Goal: Information Seeking & Learning: Learn about a topic

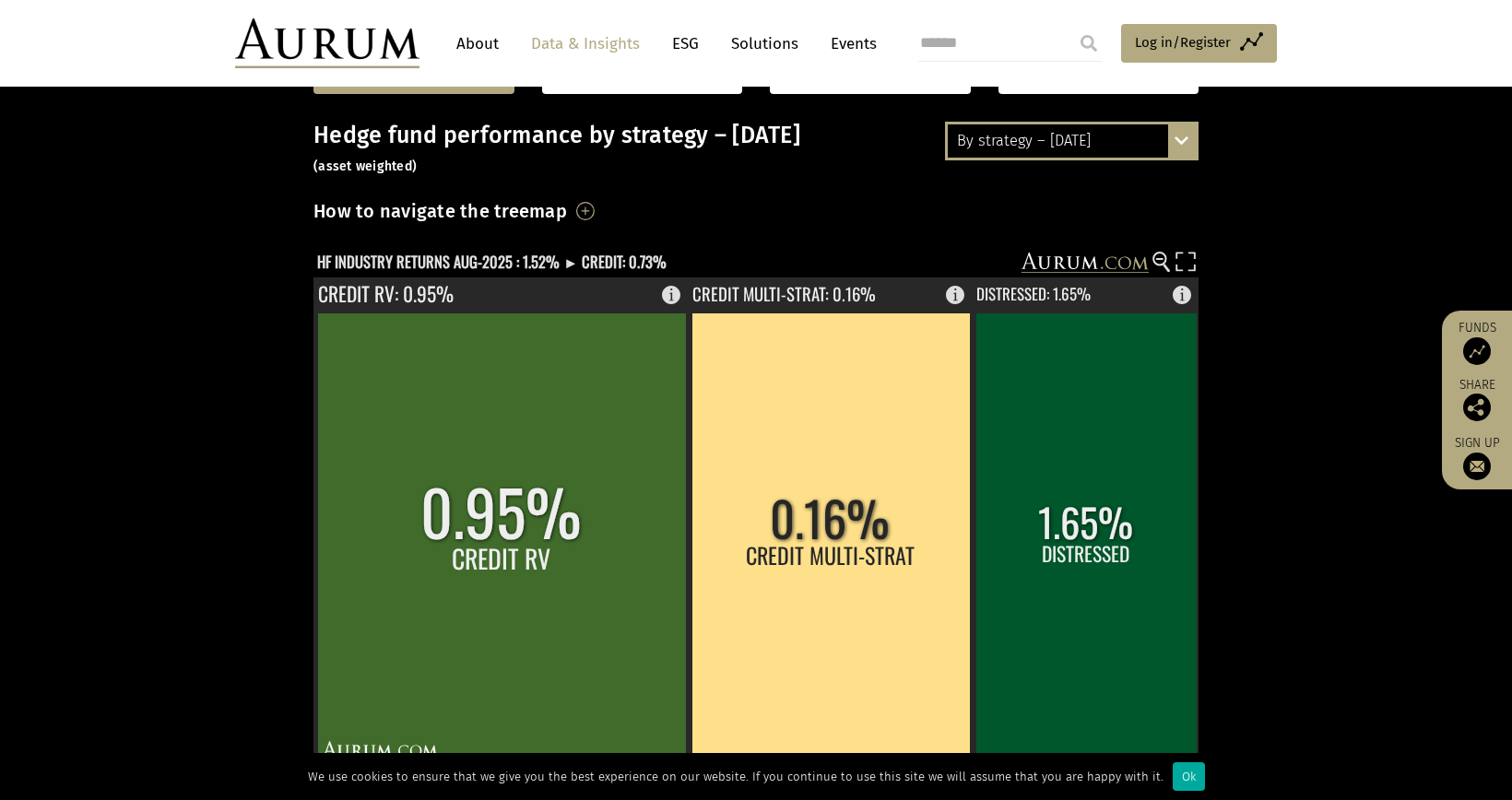
scroll to position [184, 0]
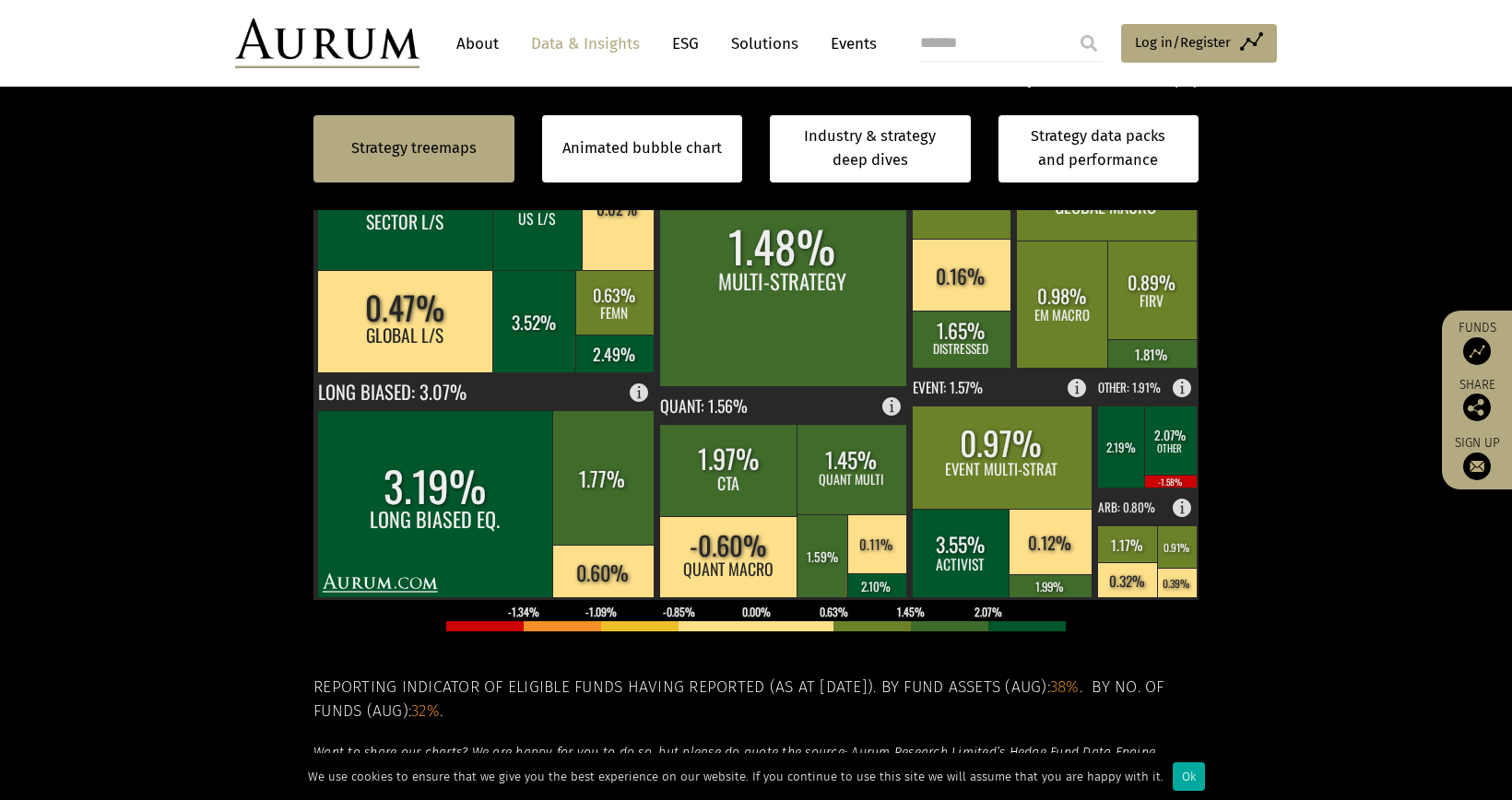
scroll to position [553, 0]
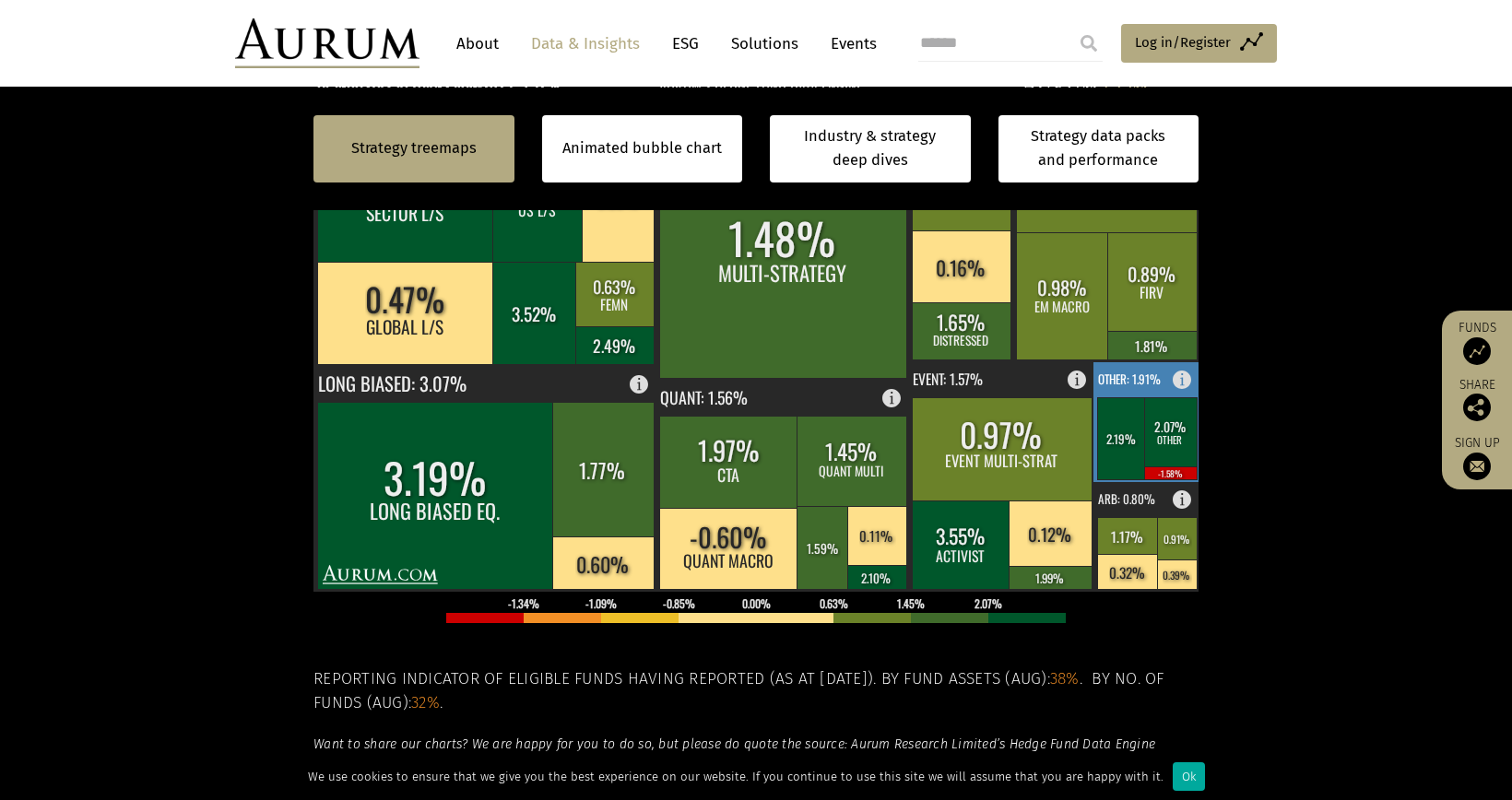
click at [1161, 457] on rect at bounding box center [1170, 431] width 53 height 69
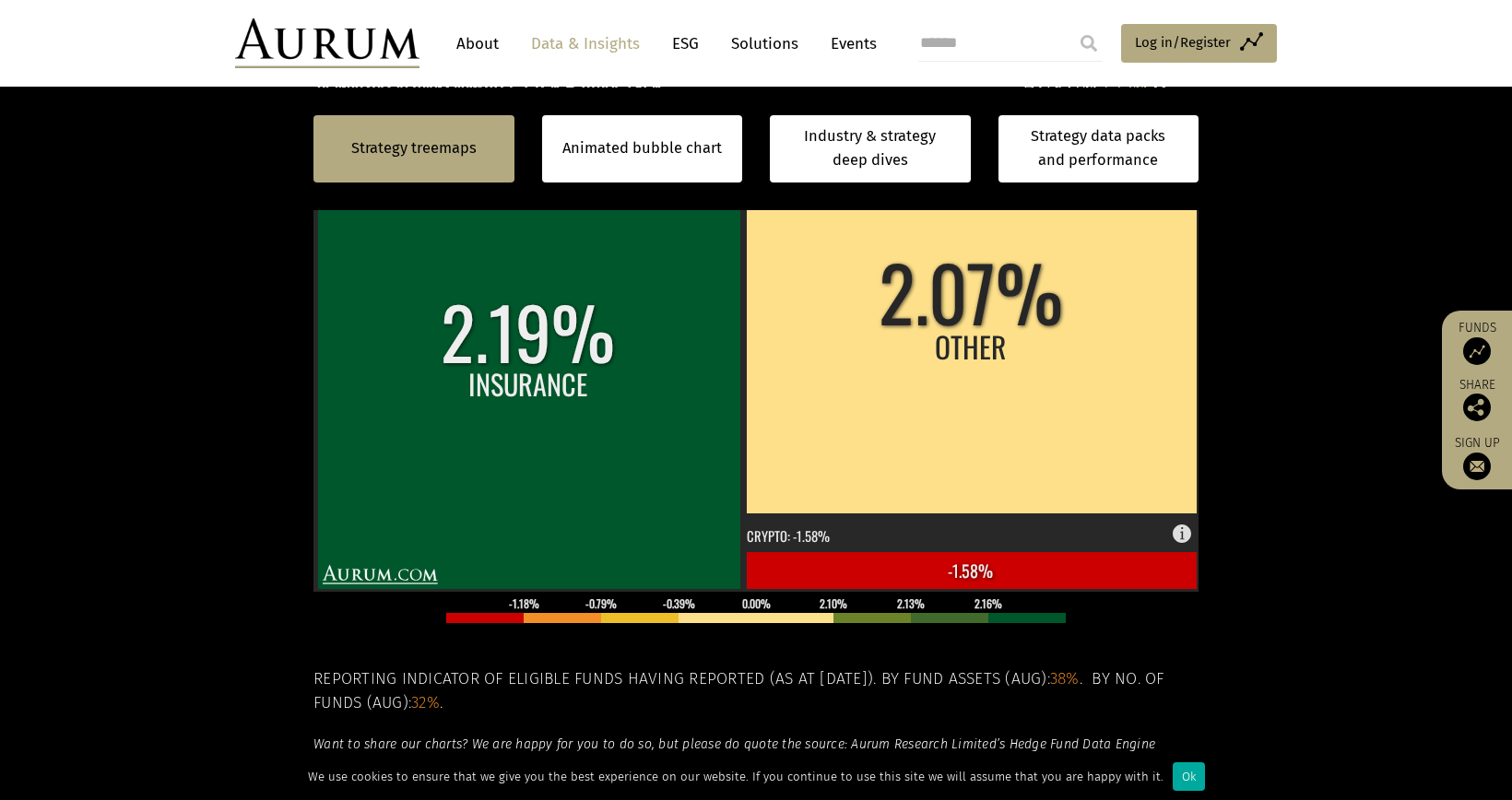
click at [178, 355] on section "Strategy treemaps Animated bubble chart Industry & strategy deep dives Strategy…" at bounding box center [756, 399] width 1512 height 1153
click at [180, 347] on section "Strategy treemaps Animated bubble chart Industry & strategy deep dives Strategy…" at bounding box center [756, 399] width 1512 height 1153
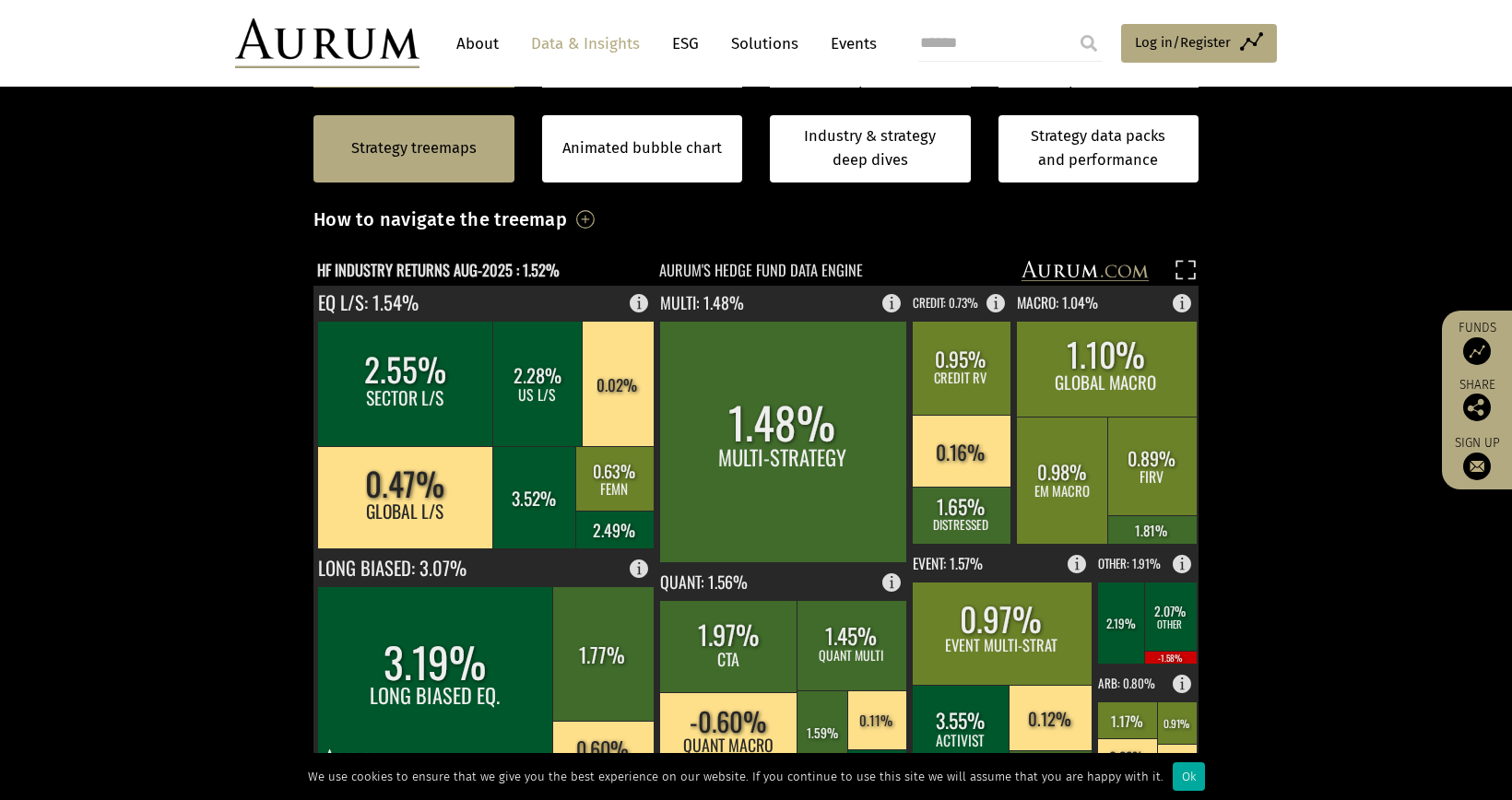
scroll to position [461, 0]
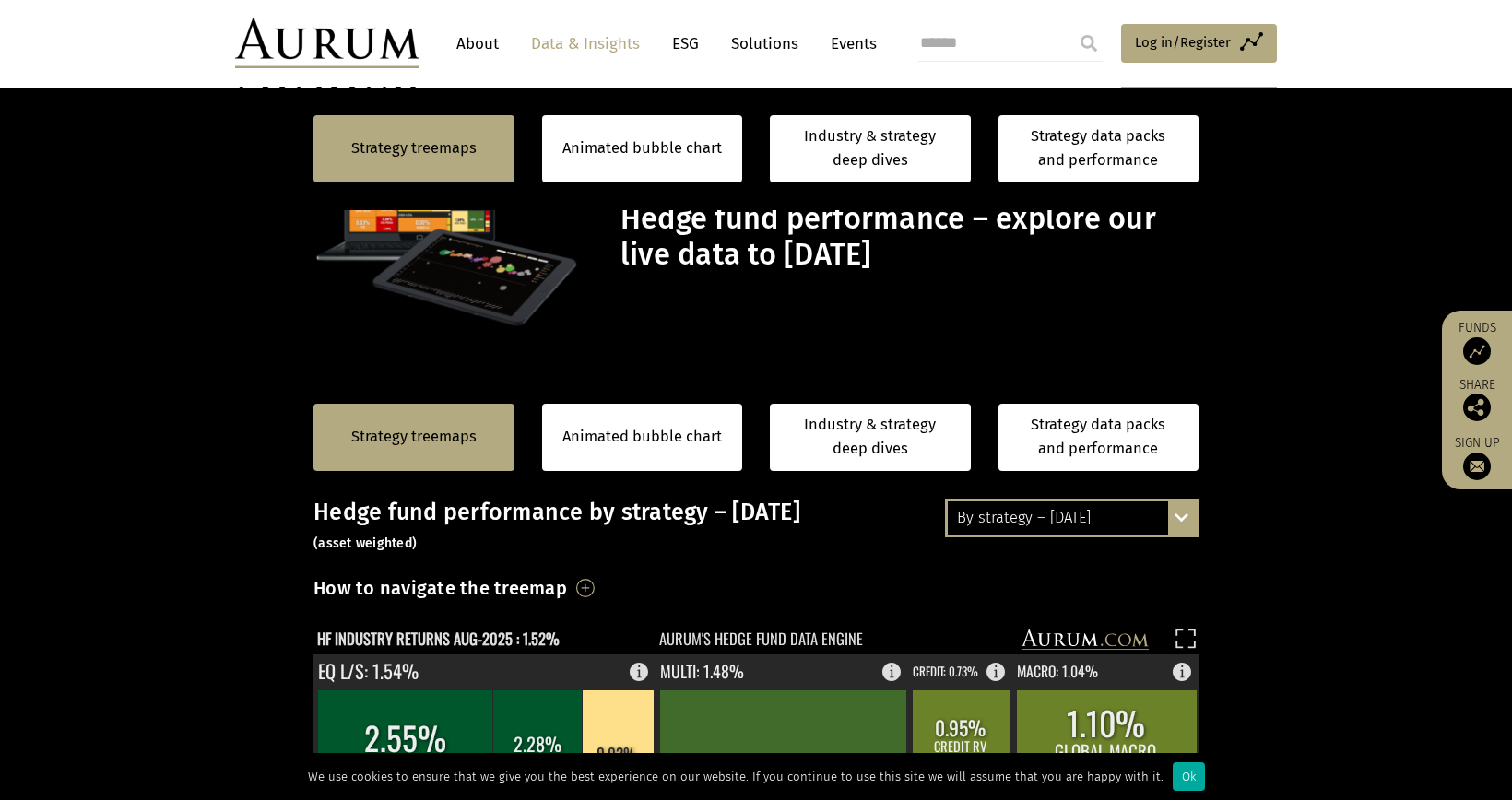
scroll to position [461, 0]
